Goal: Transaction & Acquisition: Purchase product/service

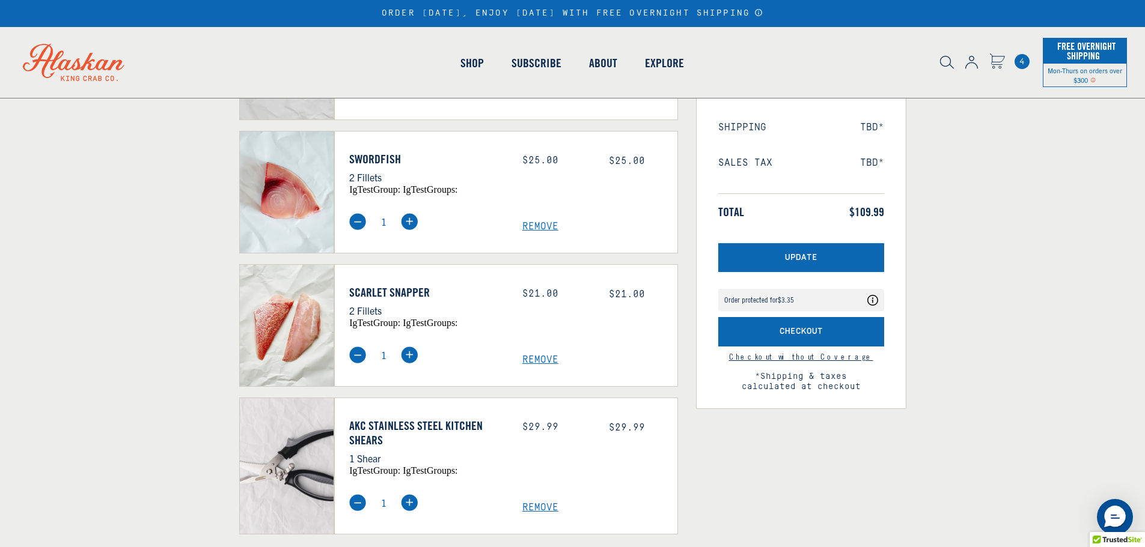
scroll to position [240, 0]
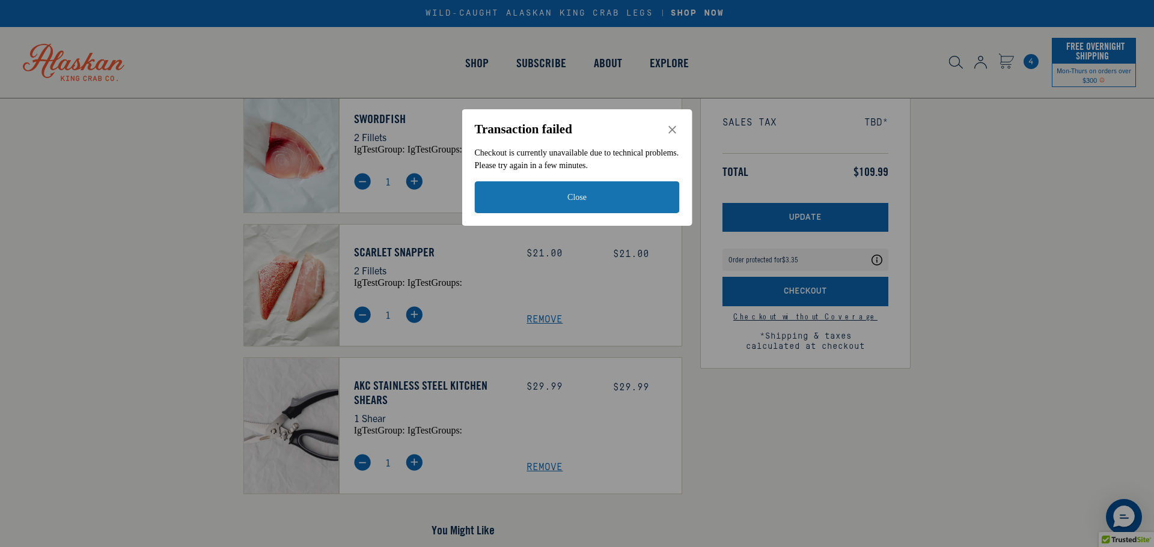
click at [582, 195] on button "Close" at bounding box center [577, 197] width 205 height 32
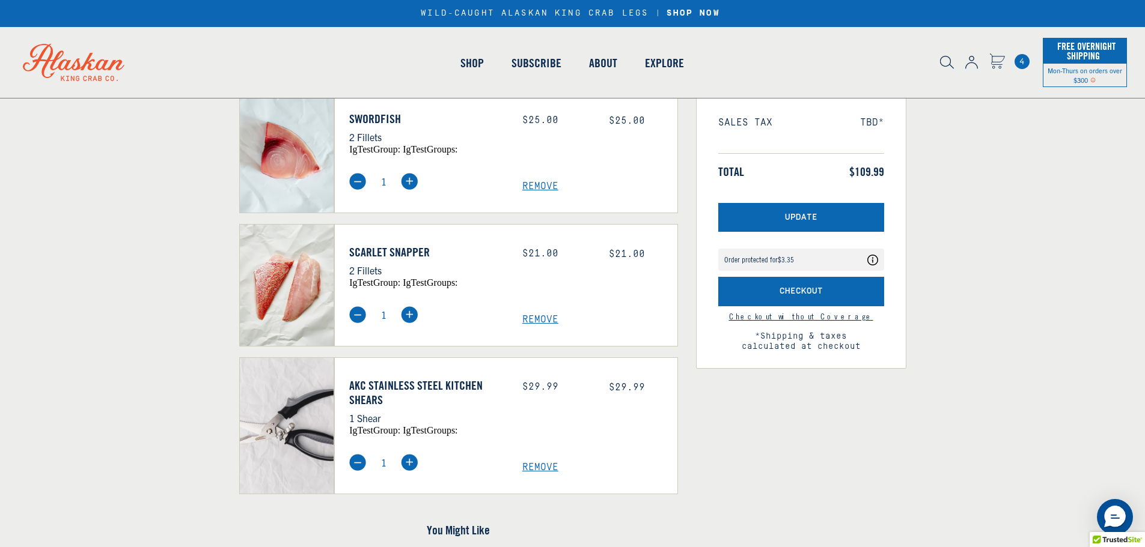
click at [542, 467] on span "Remove" at bounding box center [599, 467] width 155 height 11
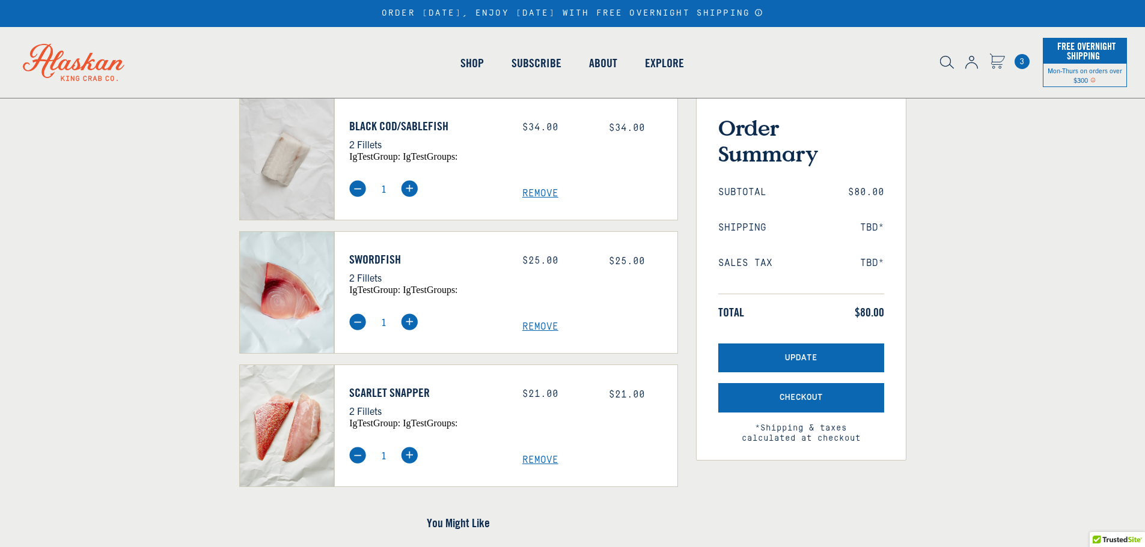
scroll to position [100, 0]
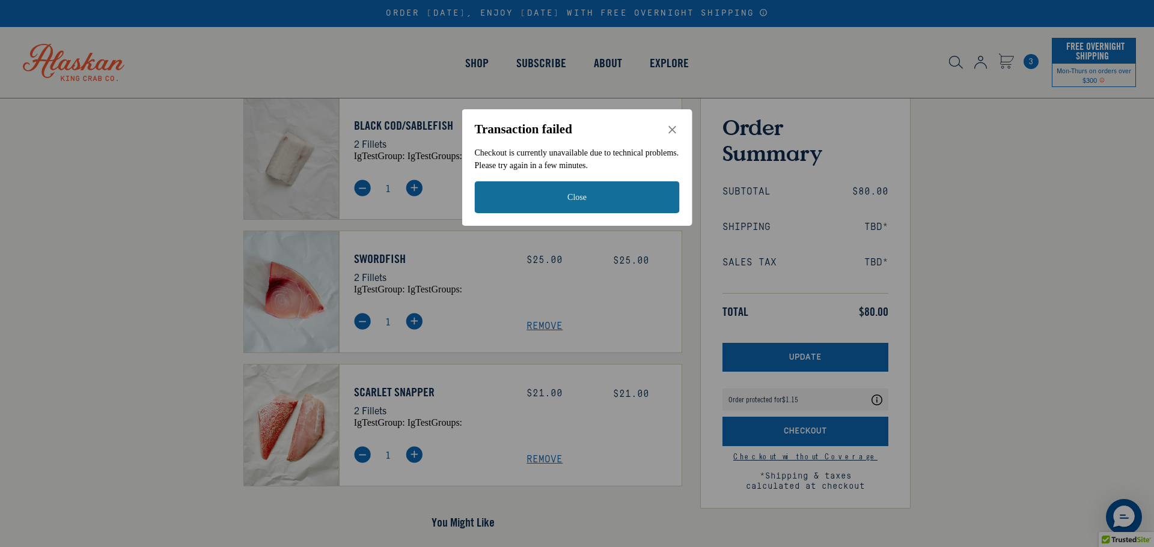
click at [597, 199] on button "Close" at bounding box center [577, 197] width 205 height 32
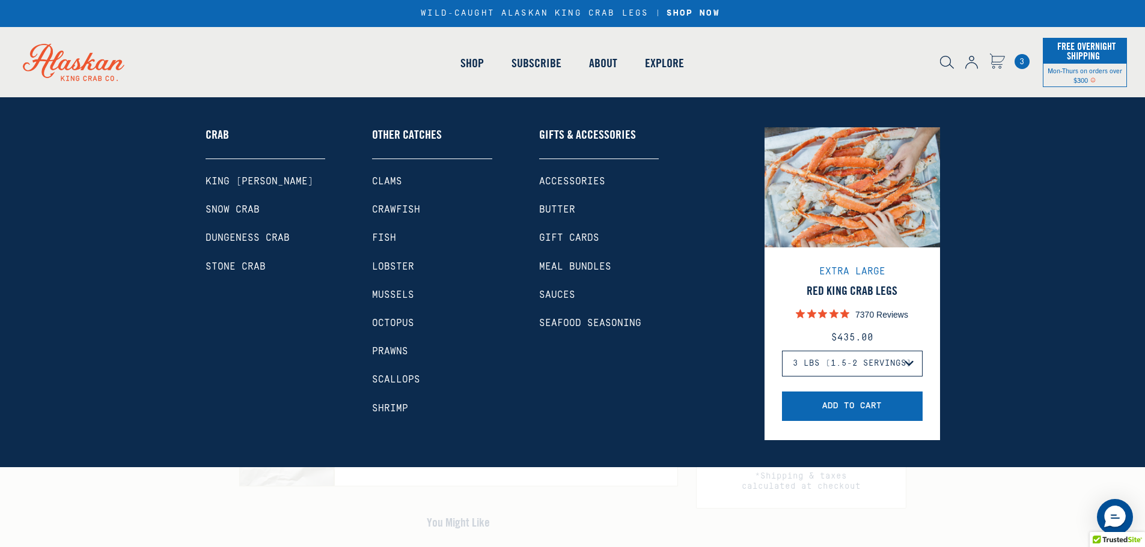
click at [253, 178] on link "King [PERSON_NAME]" at bounding box center [266, 181] width 120 height 11
